Goal: Find specific page/section: Find specific page/section

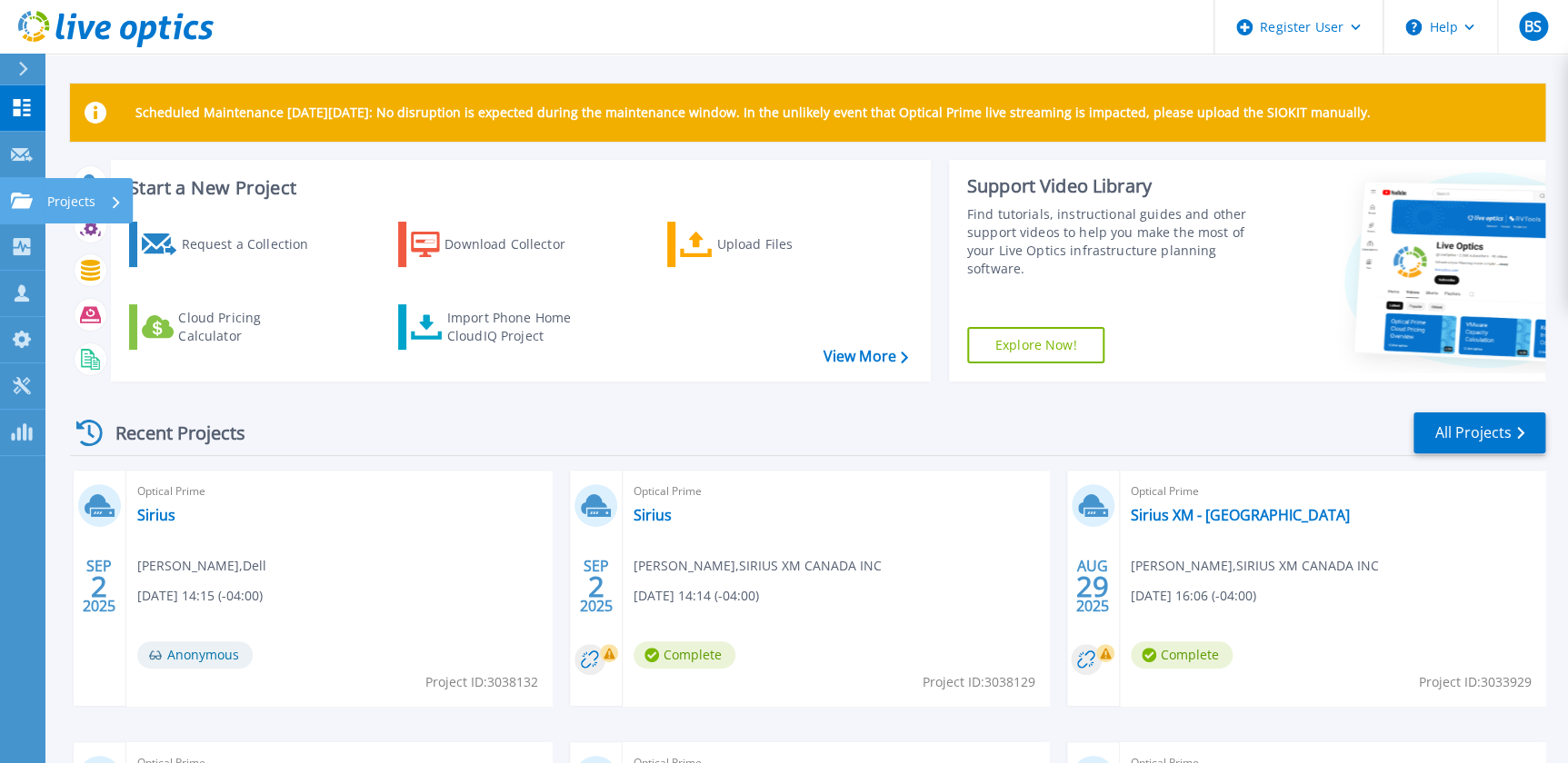
click at [34, 199] on link "Projects Projects" at bounding box center [22, 202] width 46 height 47
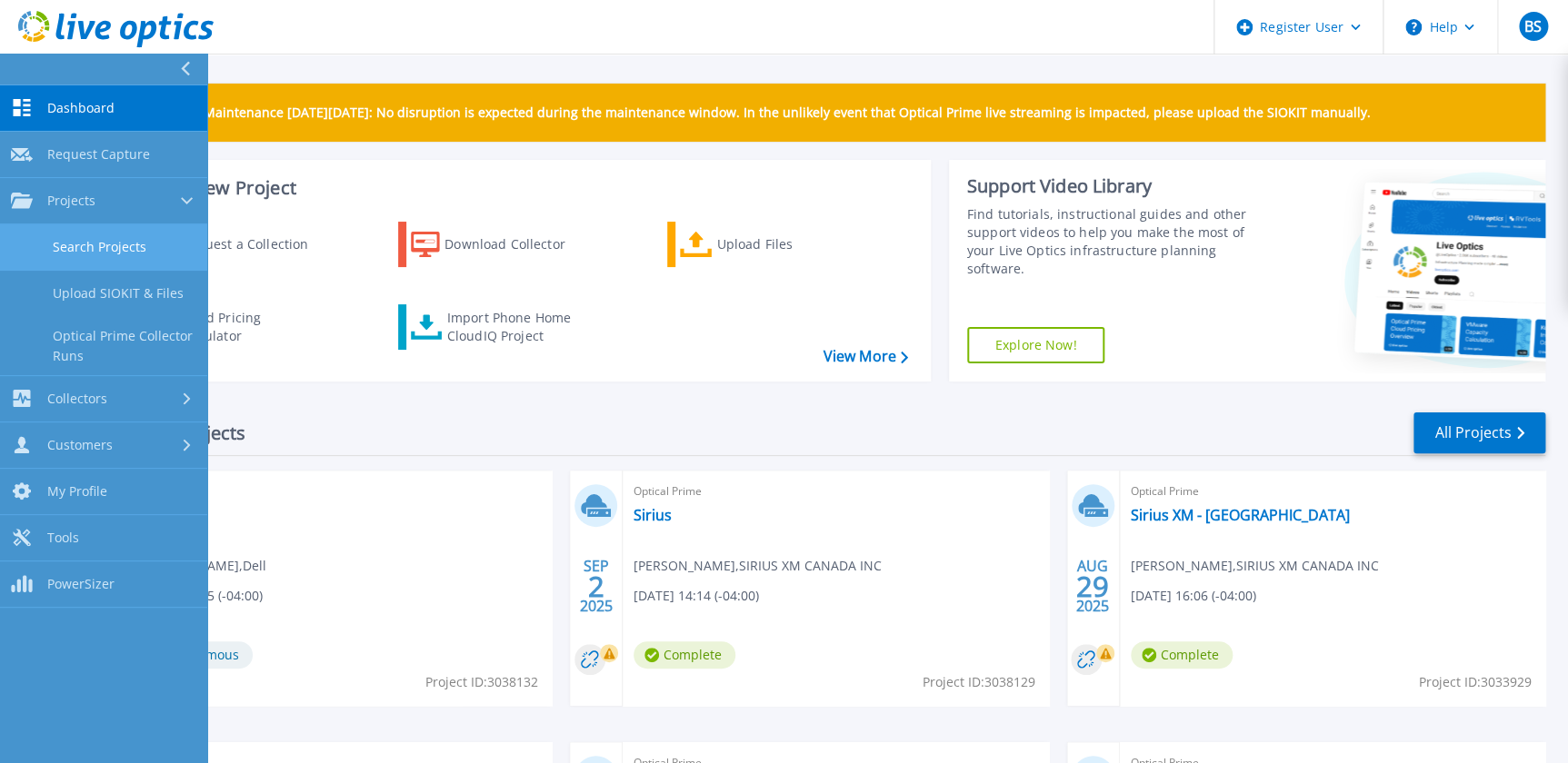
click at [103, 244] on link "Search Projects" at bounding box center [103, 248] width 207 height 47
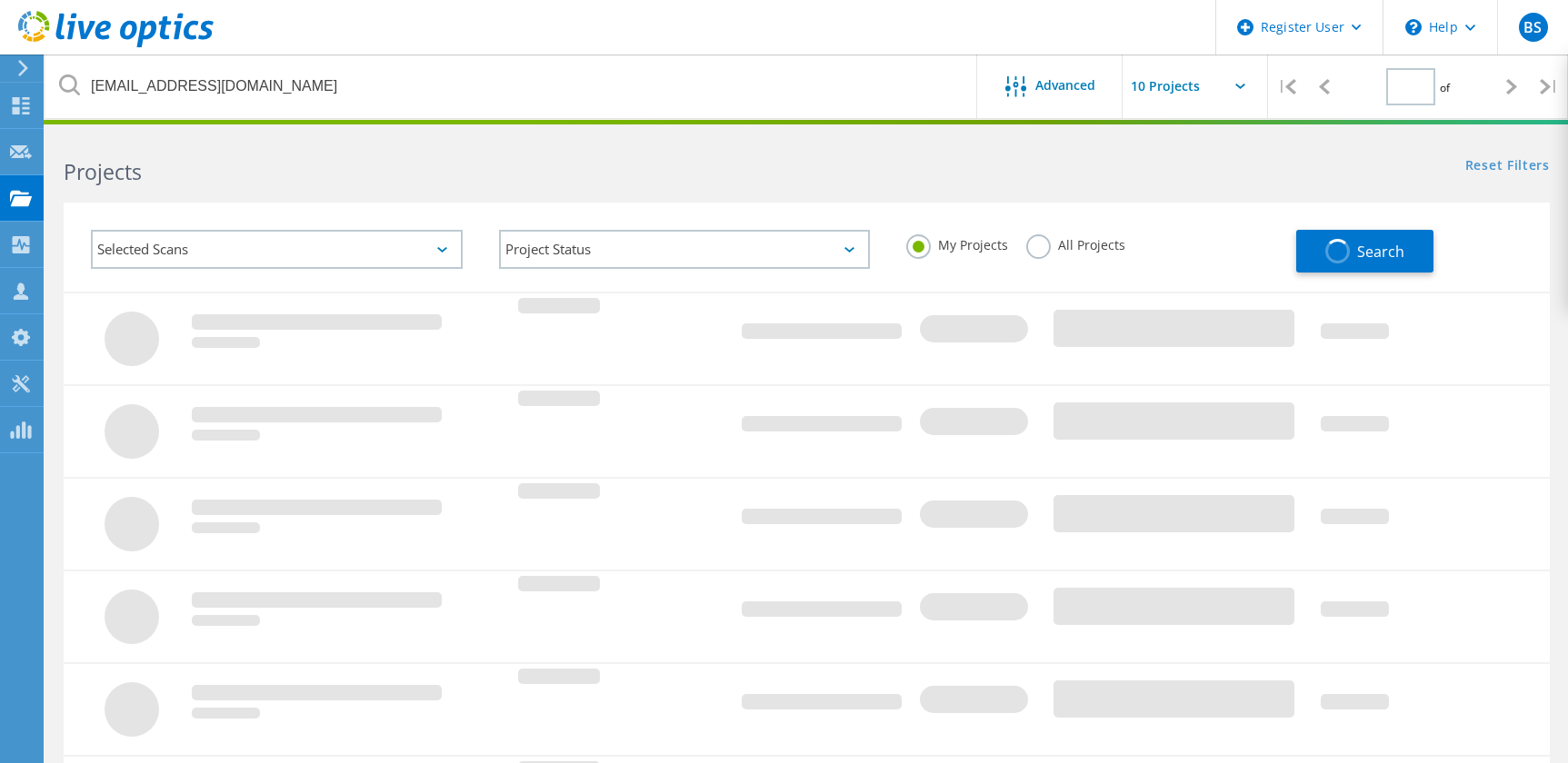
type input "1"
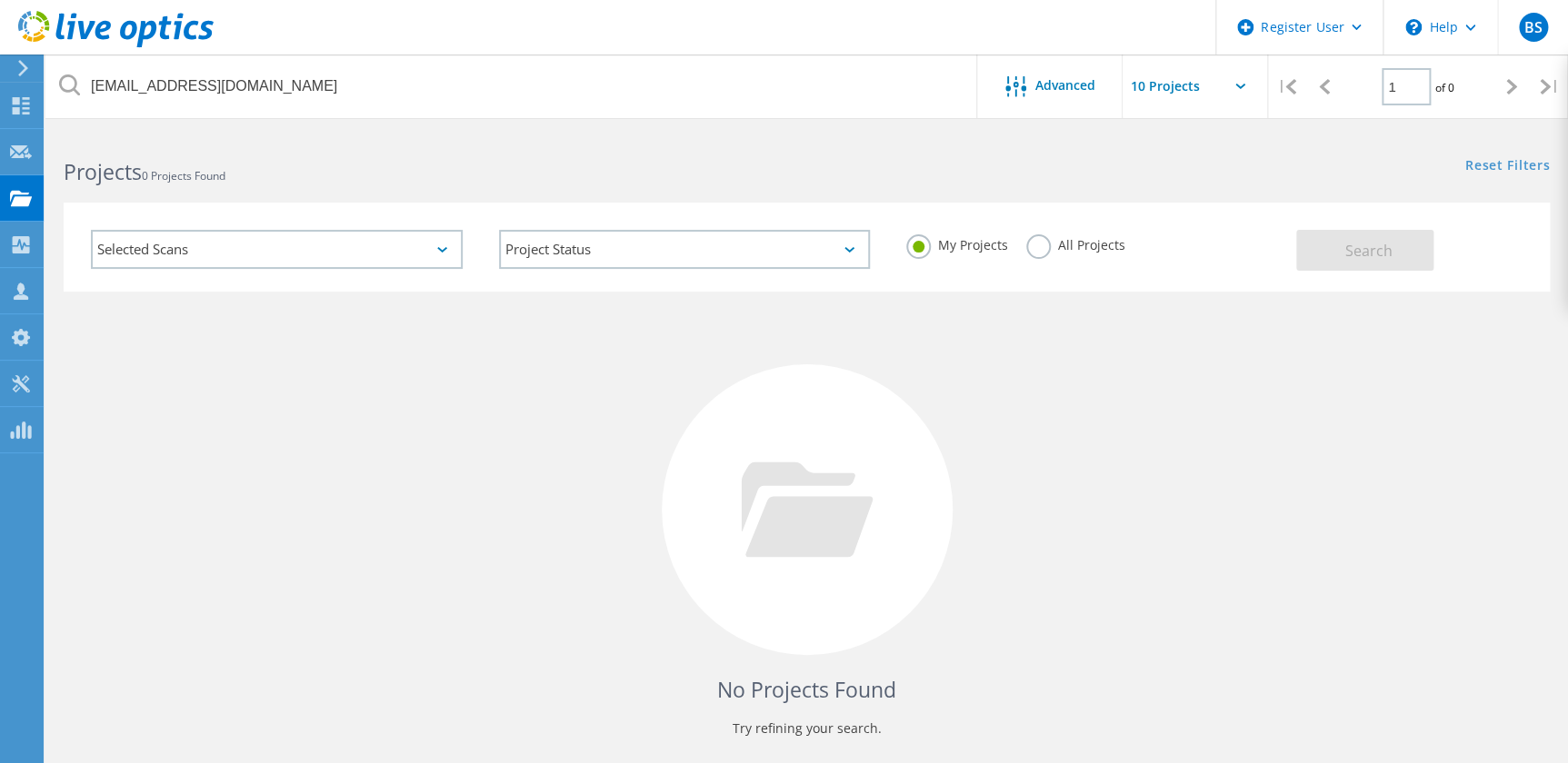
click at [1054, 255] on div "All Projects" at bounding box center [1076, 247] width 100 height 26
click at [1036, 244] on label "All Projects" at bounding box center [1076, 243] width 100 height 18
click at [0, 0] on input "All Projects" at bounding box center [0, 0] width 0 height 0
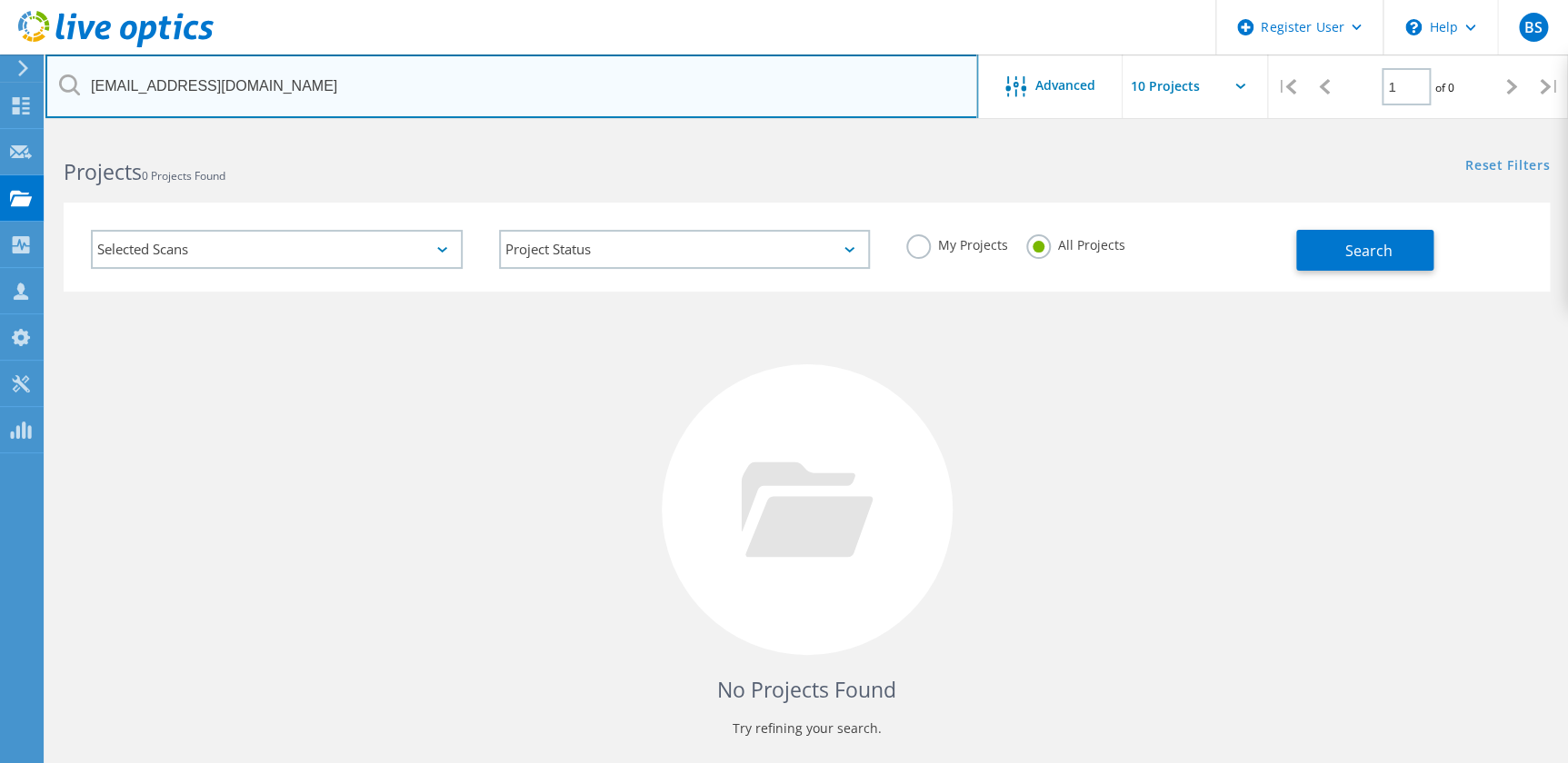
click at [529, 108] on input "JONEWE@medicinehat.ca" at bounding box center [512, 86] width 933 height 63
type input "debeers"
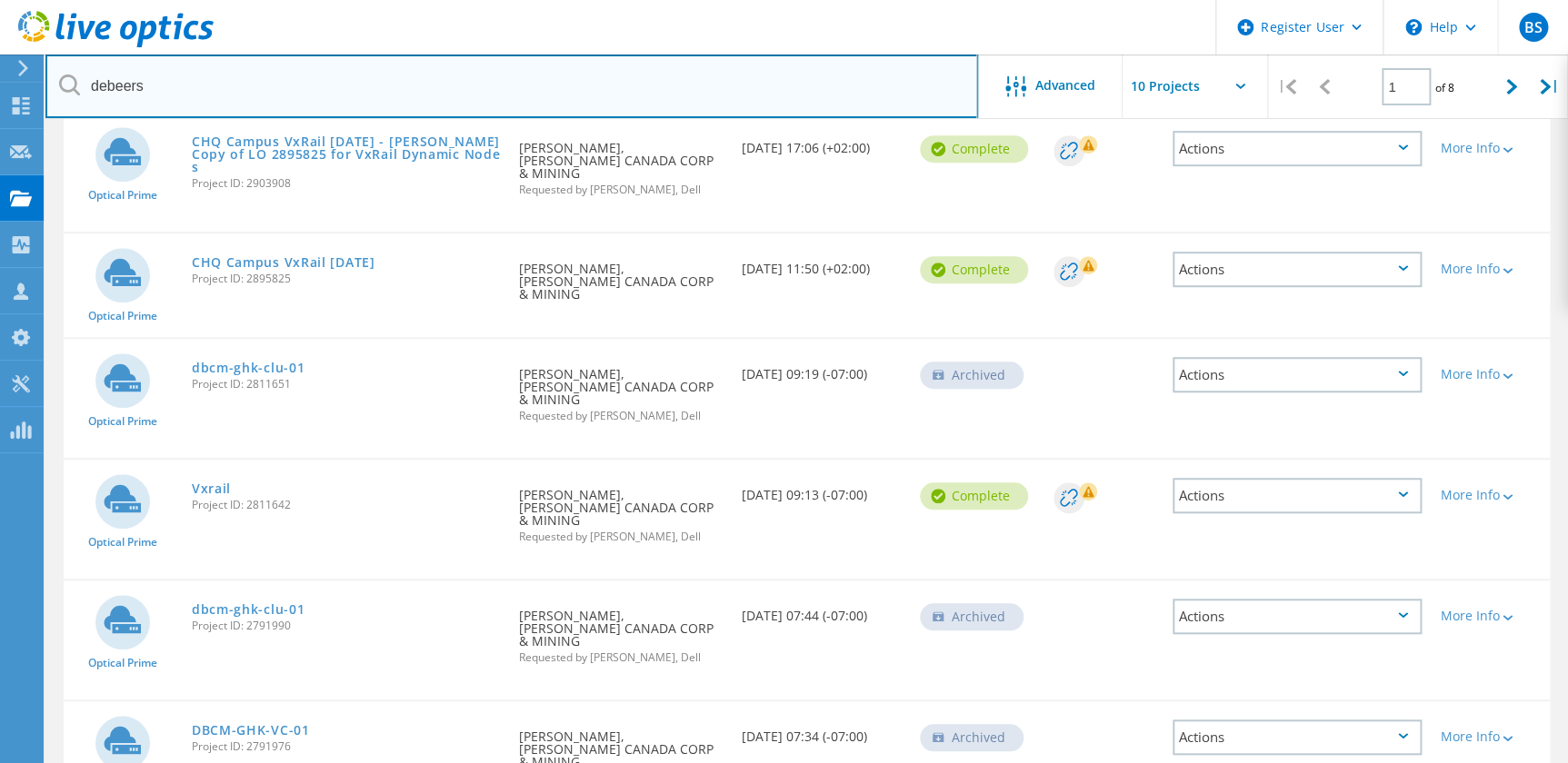
scroll to position [465, 0]
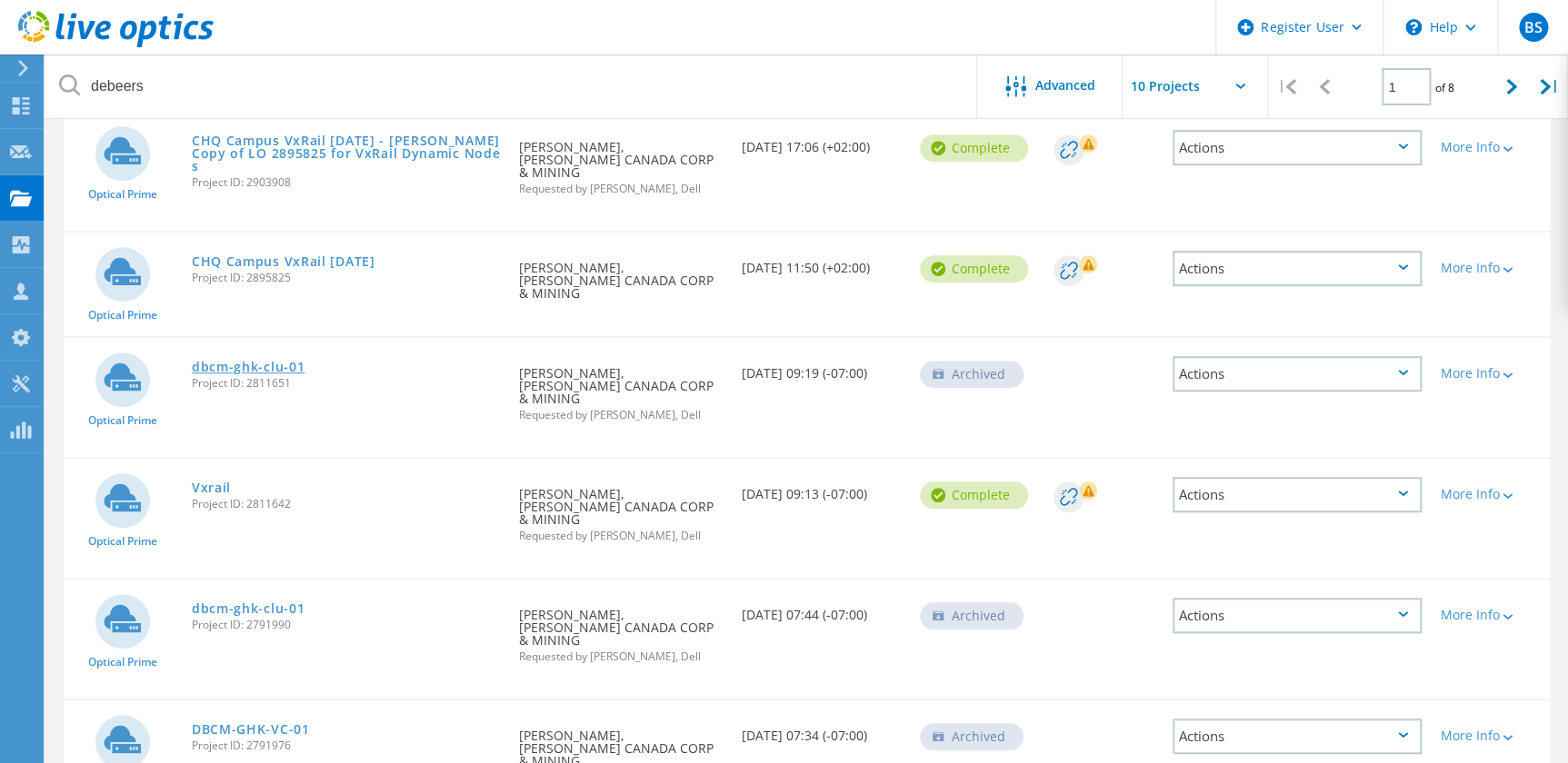
click at [263, 361] on link "dbcm-ghk-clu-01" at bounding box center [249, 367] width 113 height 13
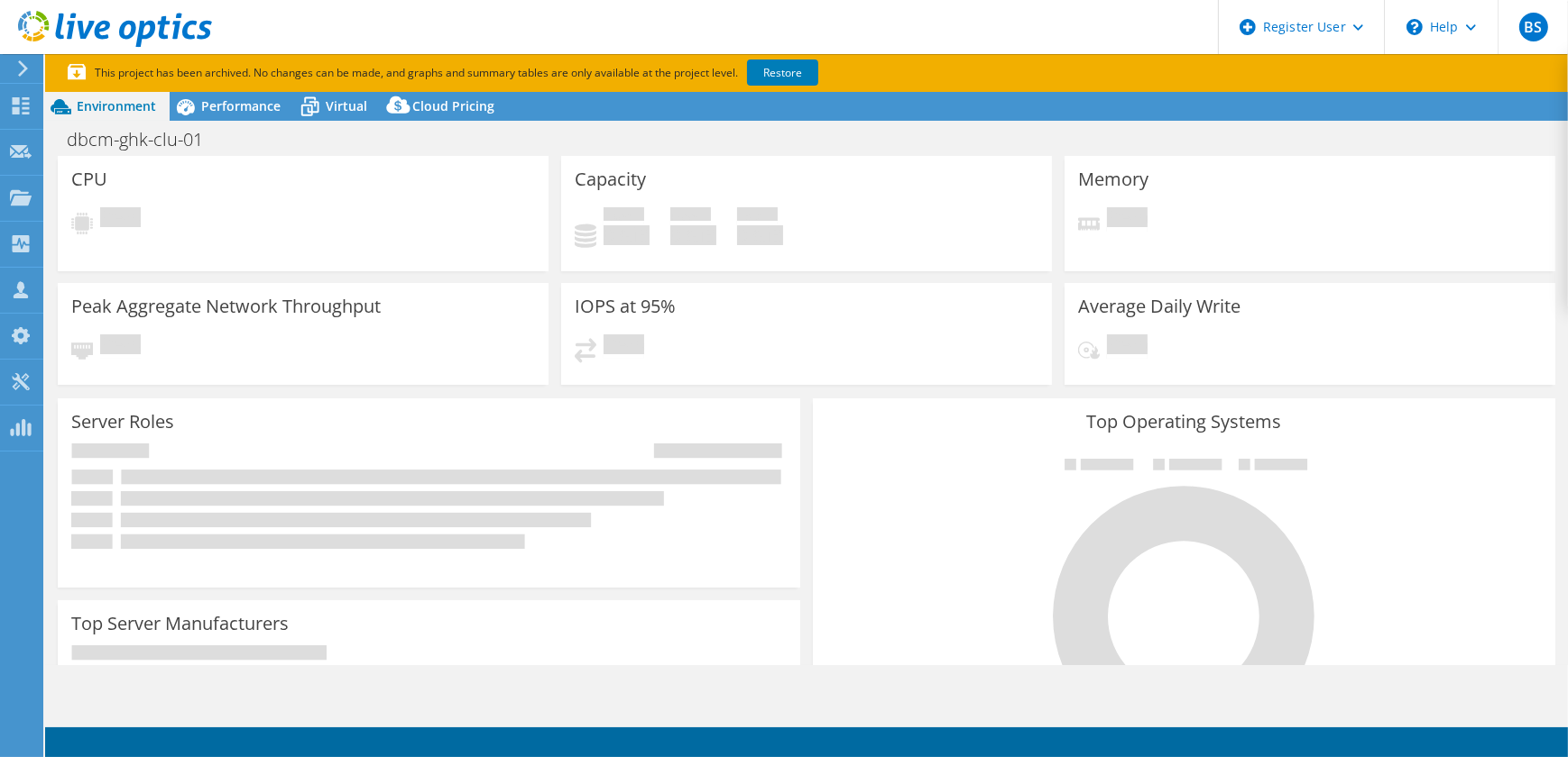
select select "[GEOGRAPHIC_DATA]"
select select "CAD"
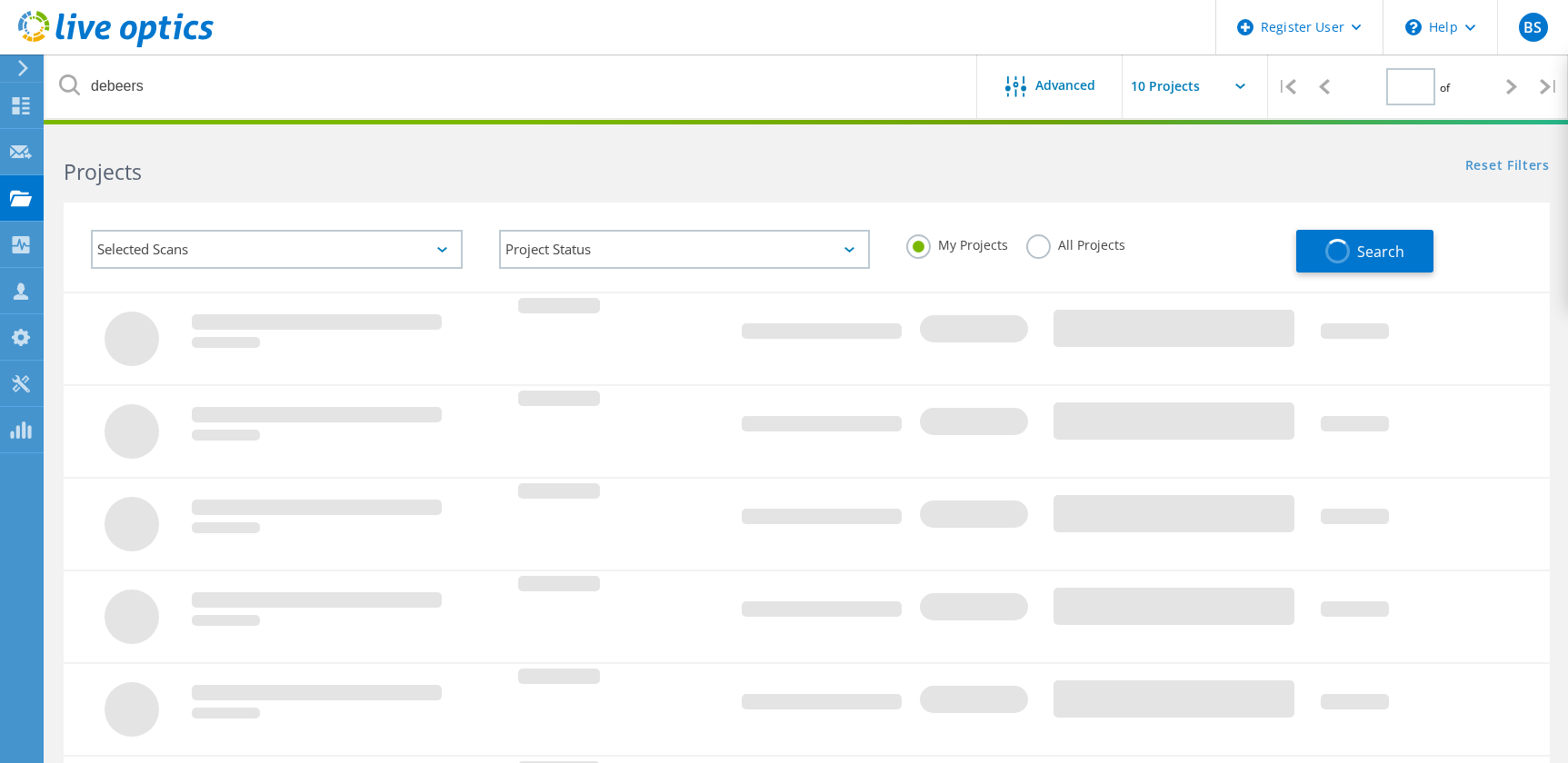
type input "1"
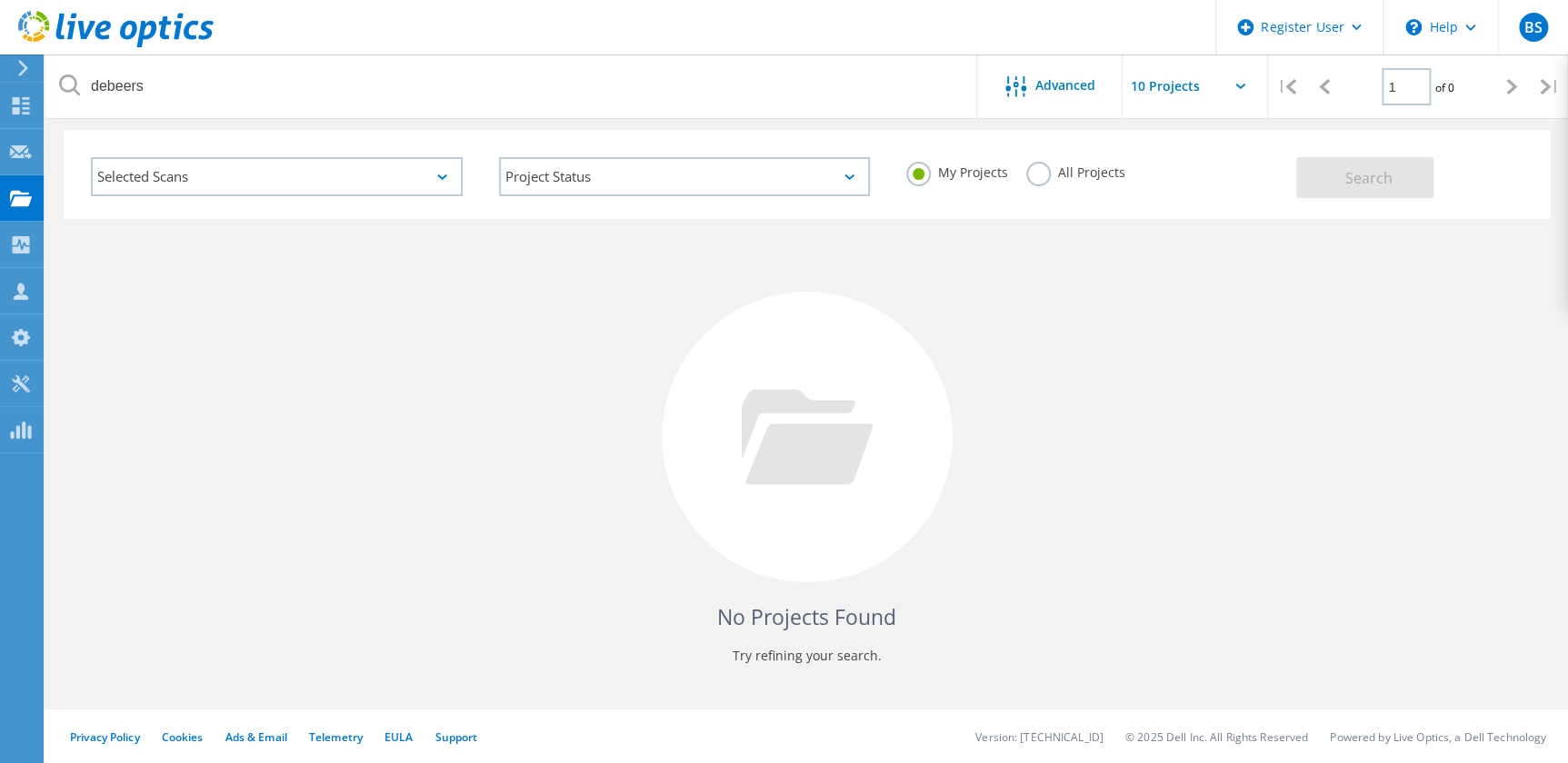
click at [1034, 175] on label "All Projects" at bounding box center [1076, 171] width 100 height 18
click at [0, 0] on input "All Projects" at bounding box center [0, 0] width 0 height 0
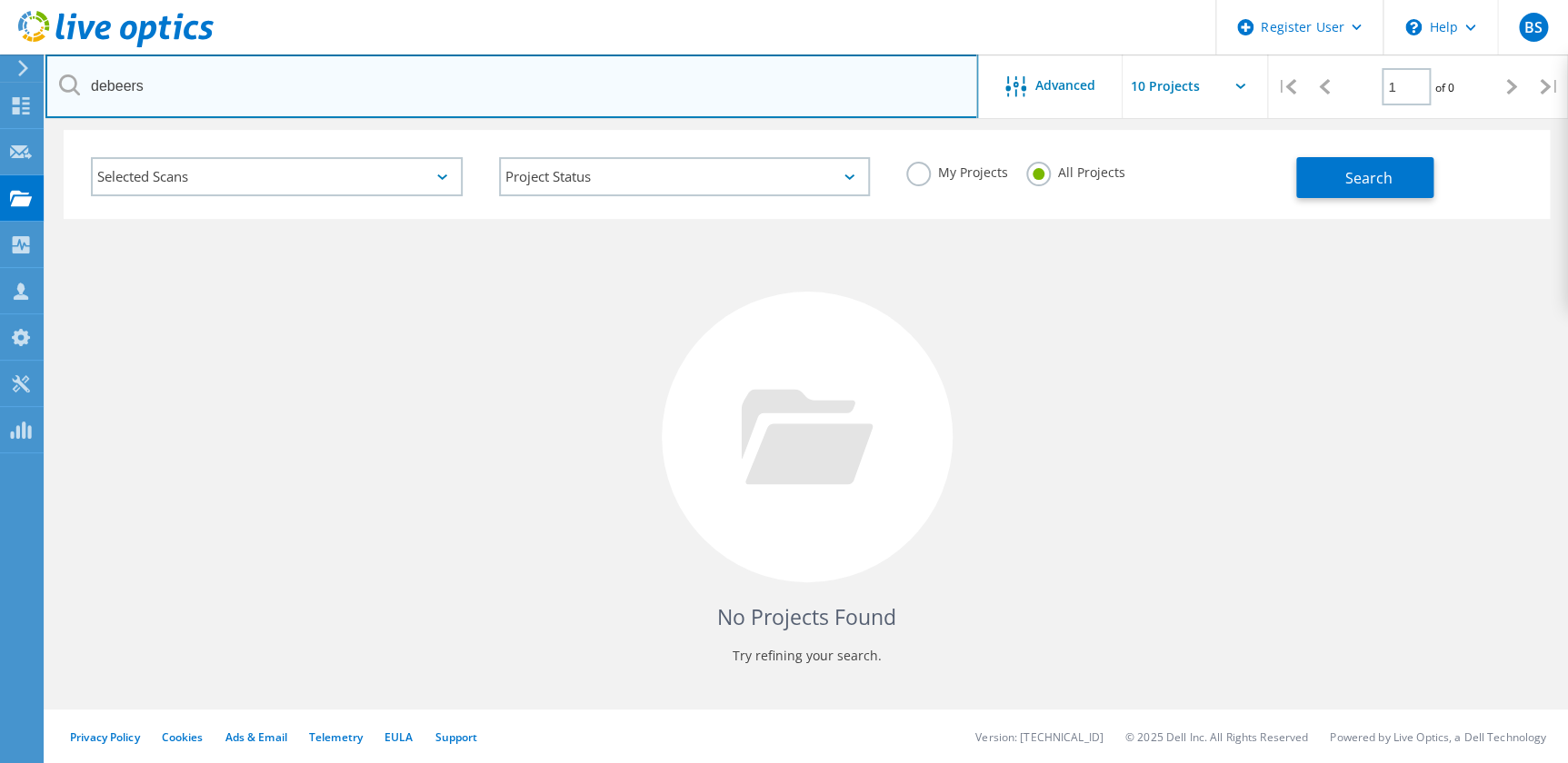
click at [297, 78] on input "debeers" at bounding box center [512, 86] width 933 height 63
type input "3014924"
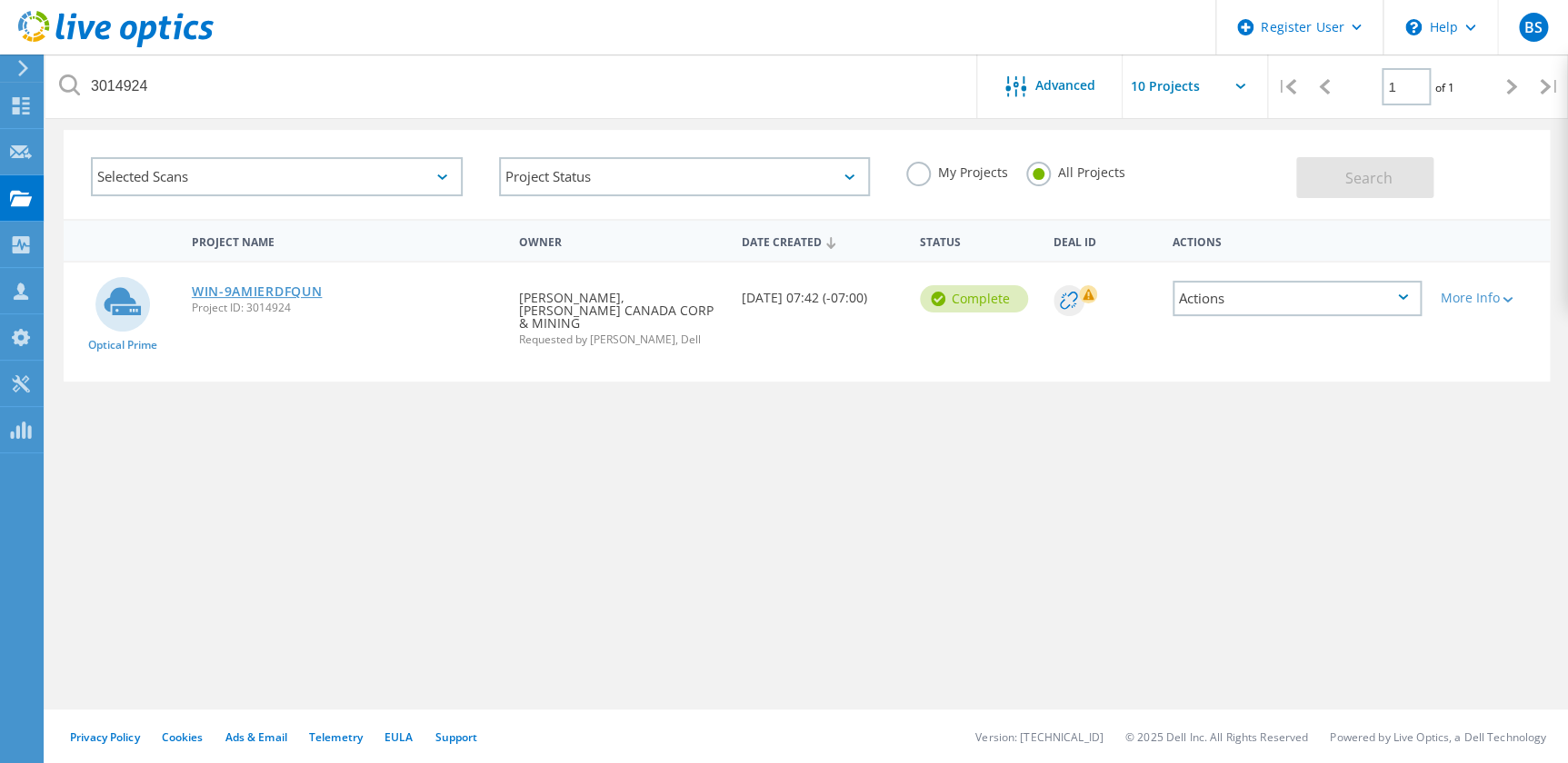
click at [287, 286] on link "WIN-9AMIERDFQUN" at bounding box center [258, 292] width 131 height 13
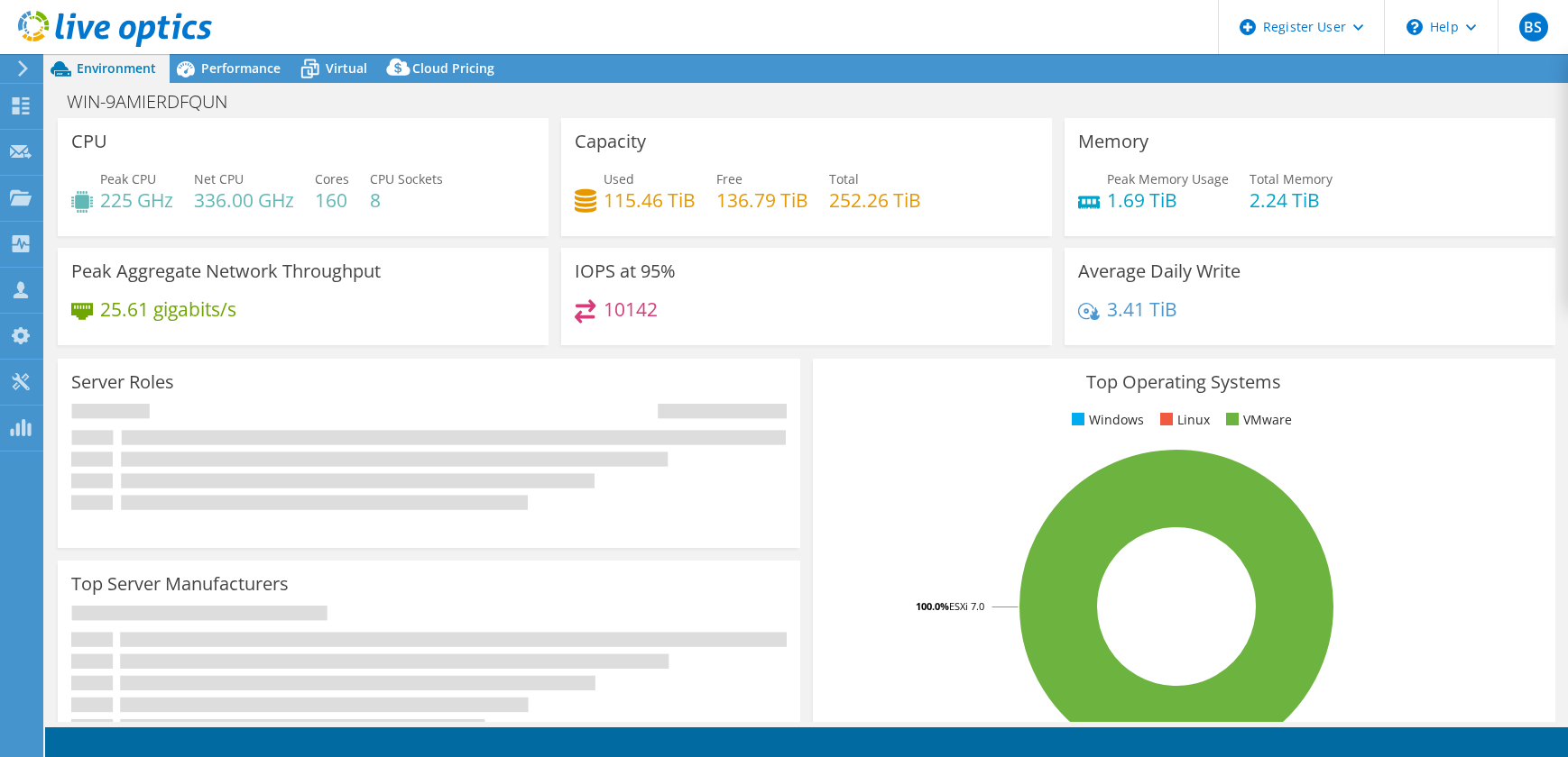
select select "USD"
click at [268, 73] on span "Performance" at bounding box center [241, 68] width 79 height 17
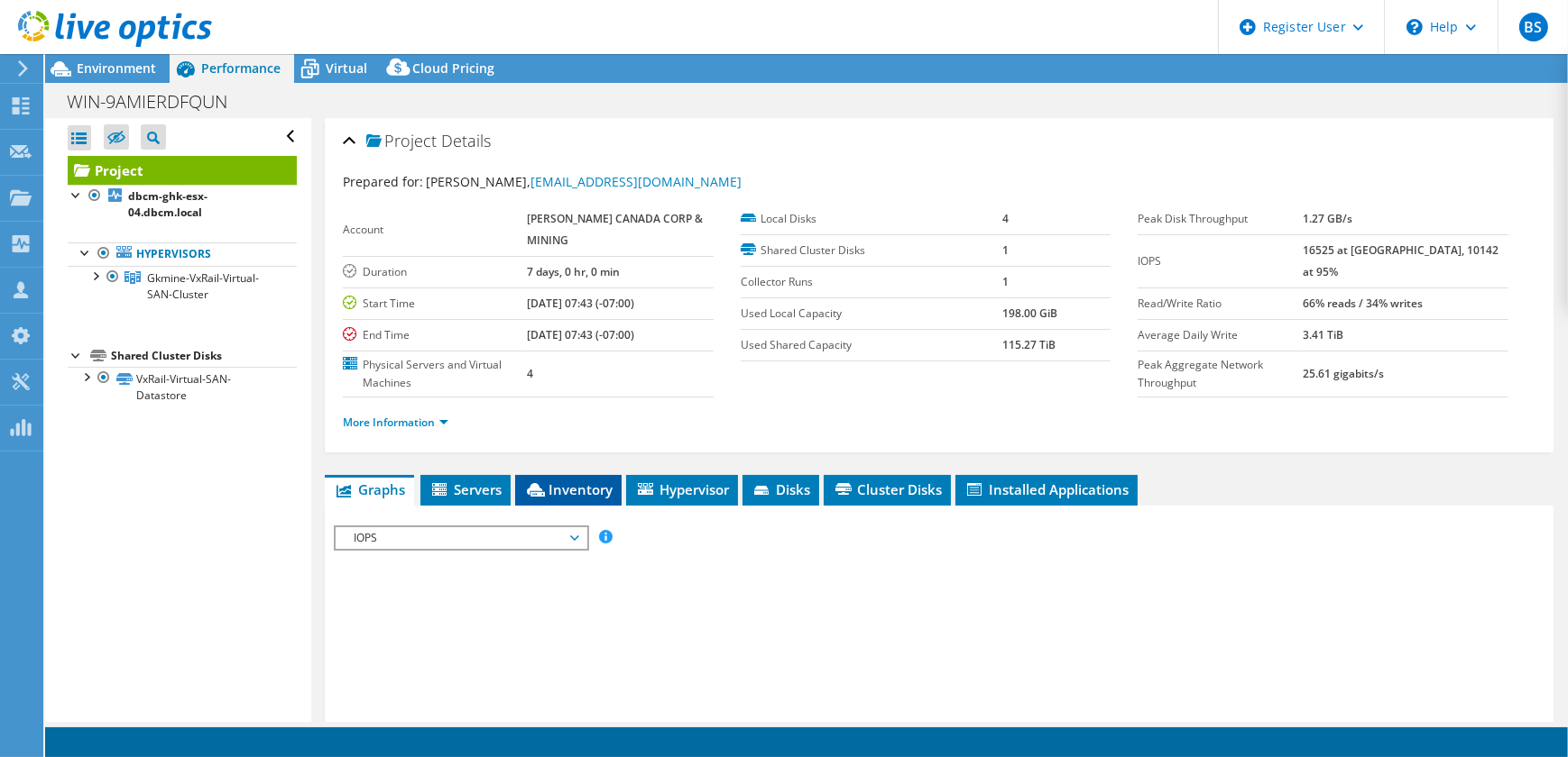
click at [575, 485] on span "Inventory" at bounding box center [568, 490] width 88 height 18
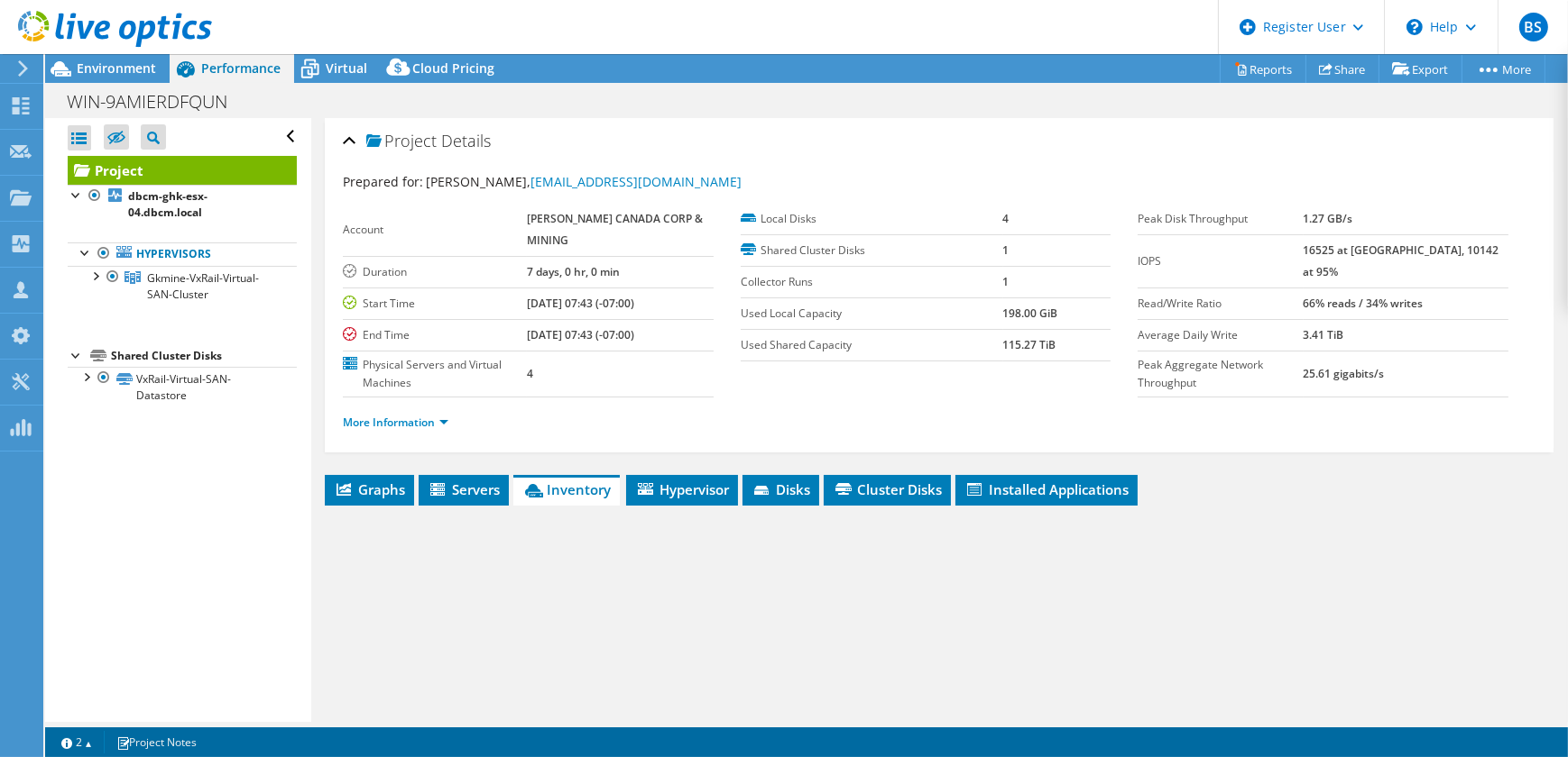
click at [574, 486] on span "Inventory" at bounding box center [566, 490] width 88 height 18
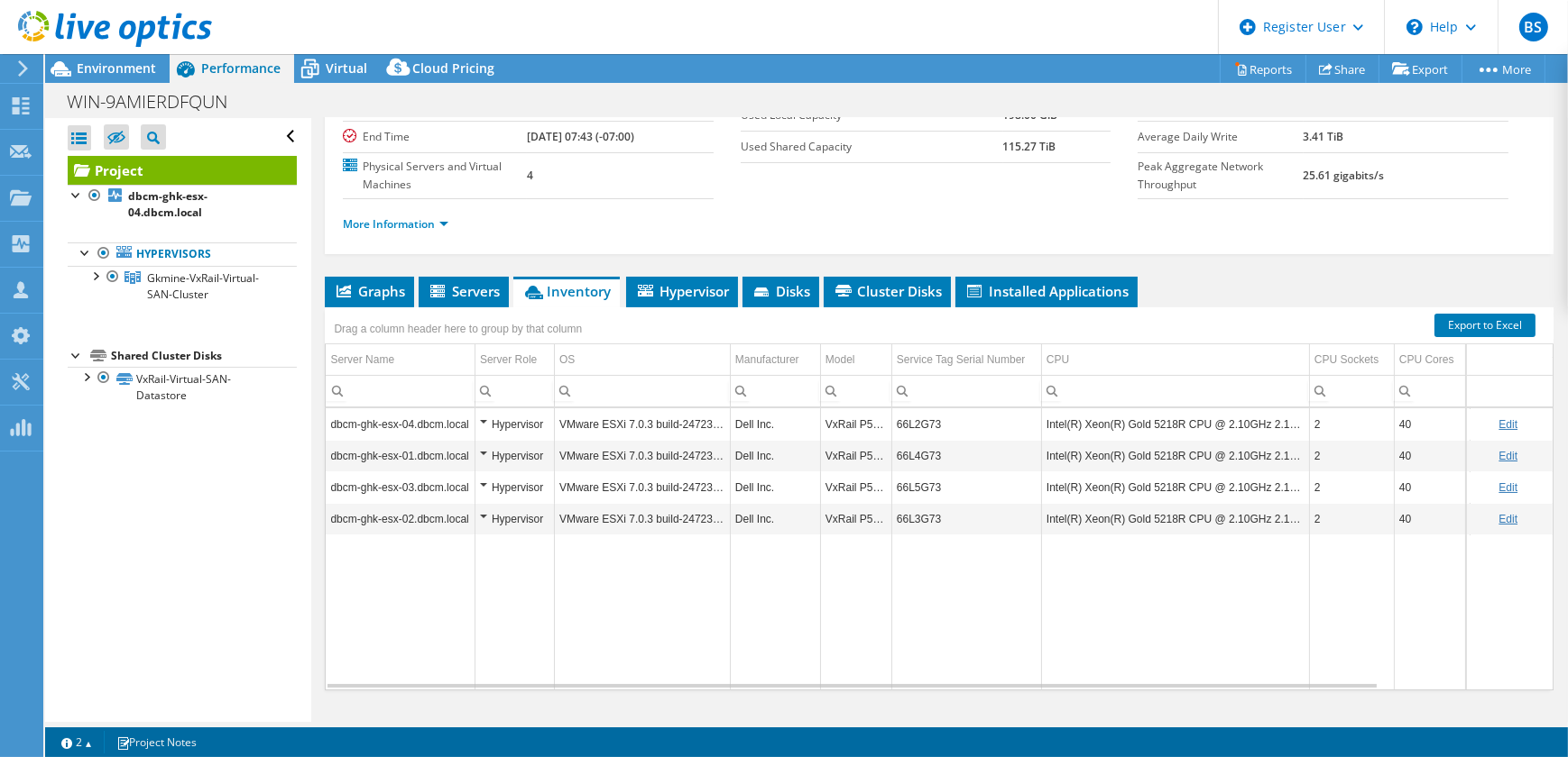
scroll to position [199, 0]
click at [911, 417] on td "66L2G73" at bounding box center [966, 423] width 150 height 32
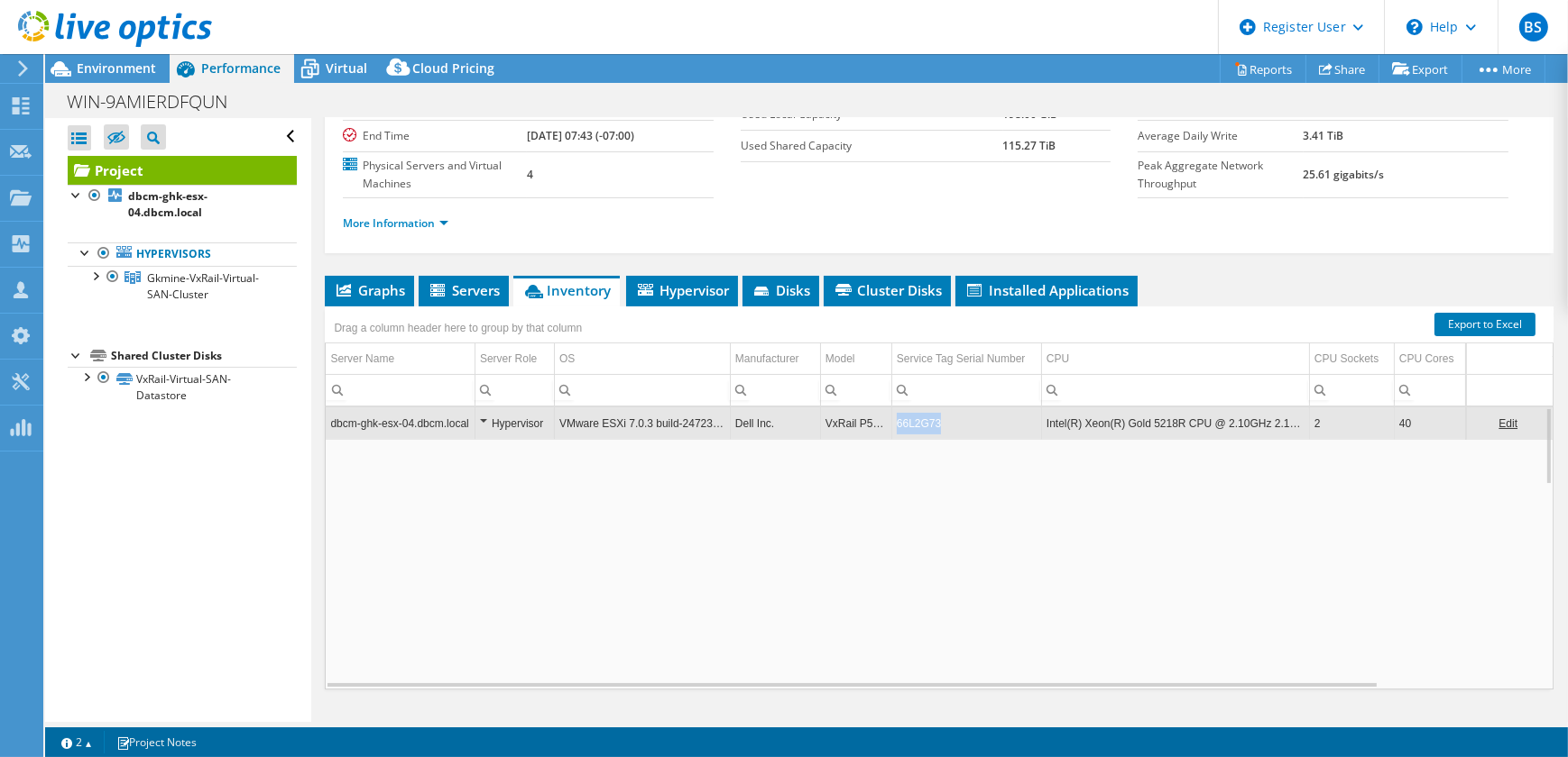
click at [911, 417] on td "66L2G73" at bounding box center [966, 423] width 150 height 32
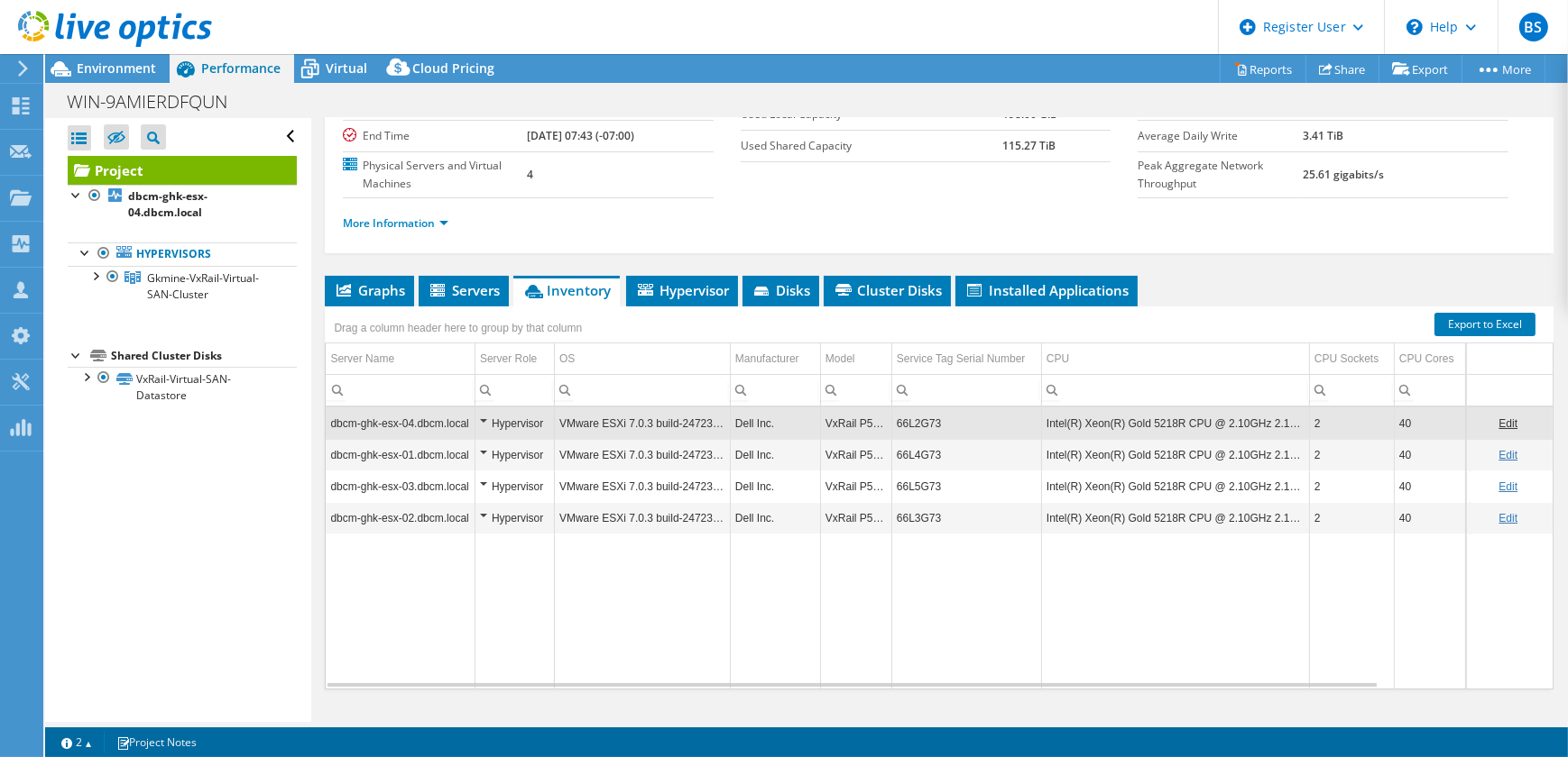
click at [911, 417] on td "66L2G73" at bounding box center [966, 423] width 150 height 32
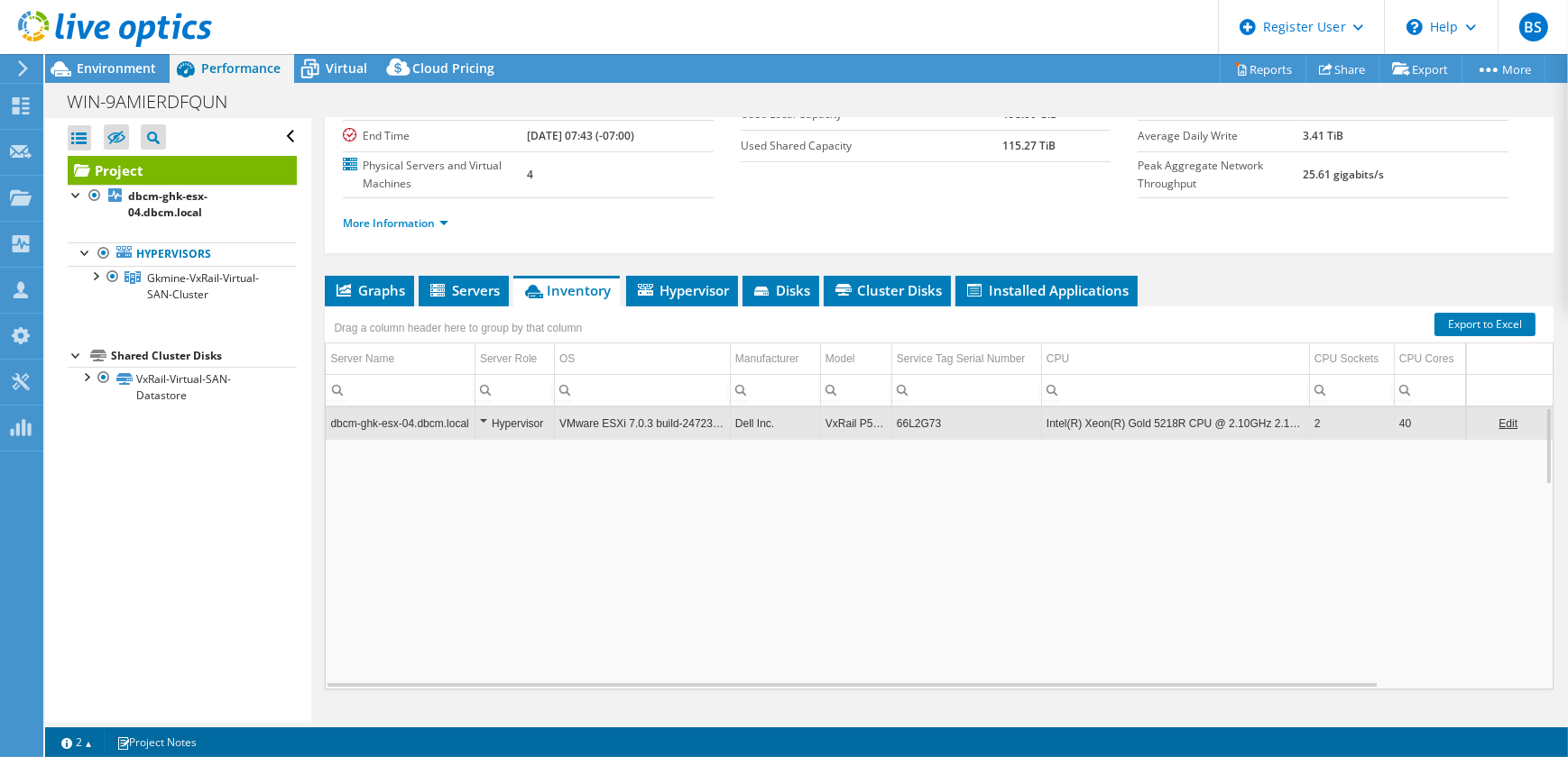
click at [911, 417] on td "66L2G73" at bounding box center [966, 423] width 150 height 32
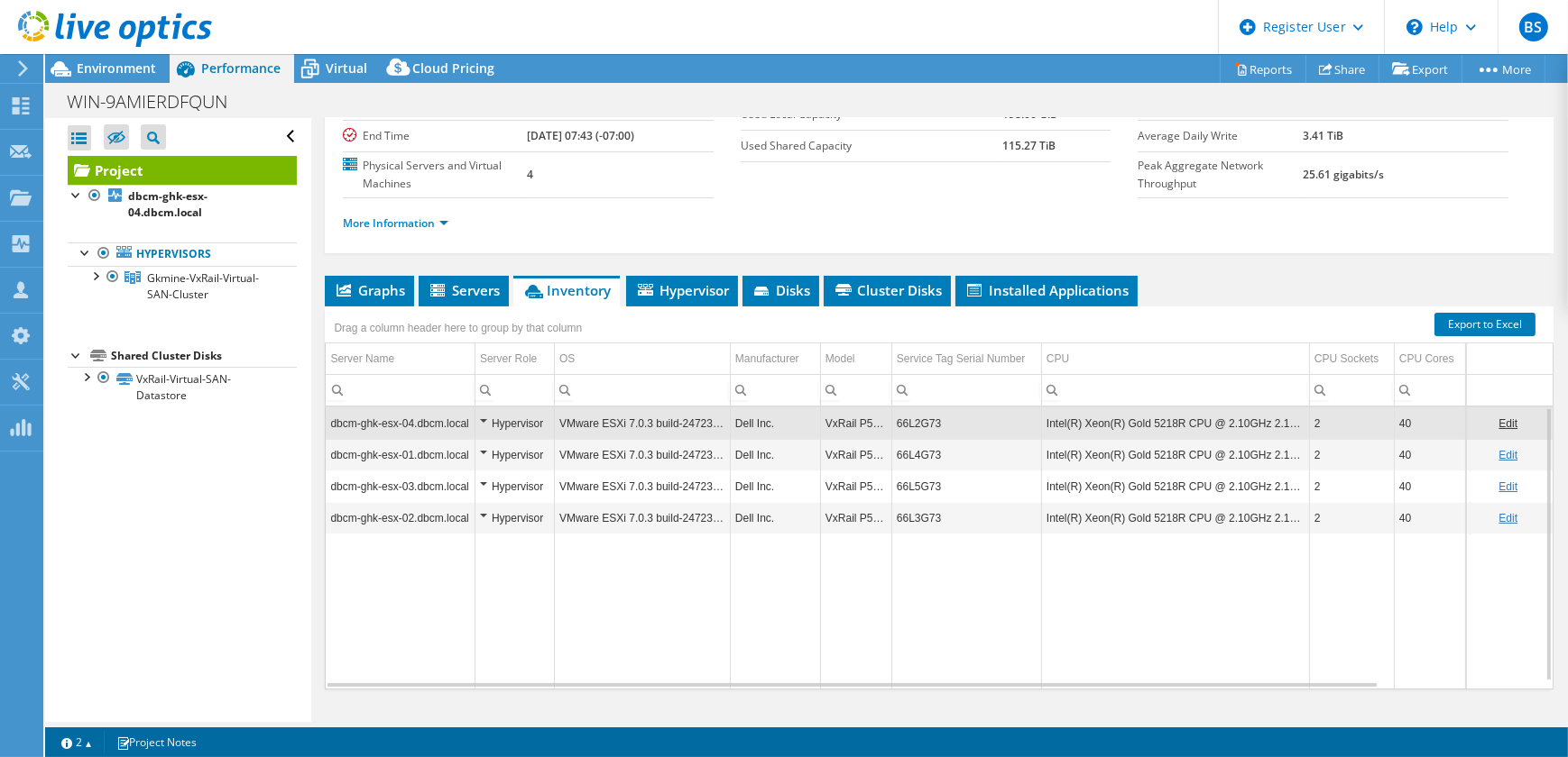
click at [840, 645] on td "Data grid" at bounding box center [856, 611] width 72 height 155
